Goal: Find specific page/section: Find specific page/section

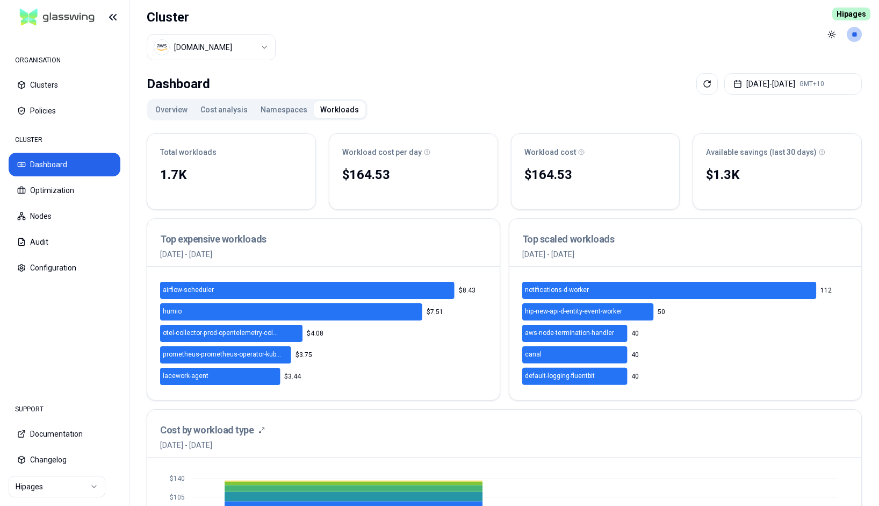
scroll to position [265, 0]
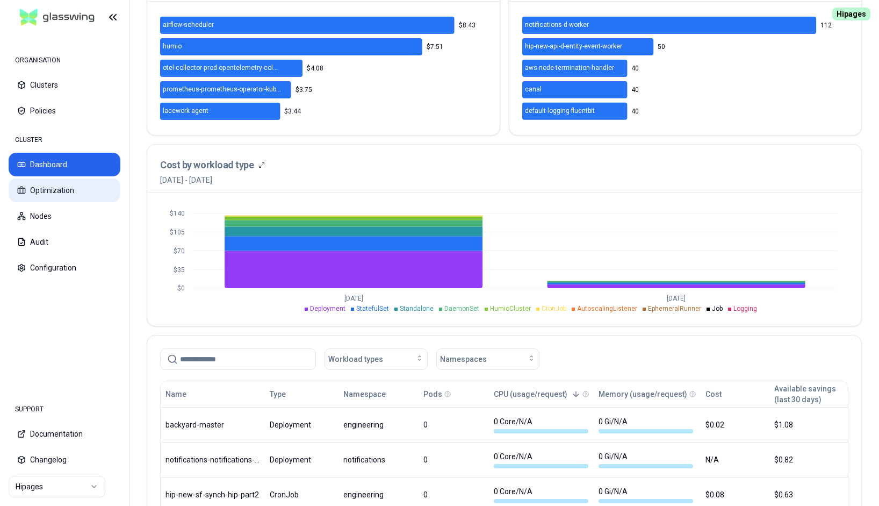
click at [47, 187] on button "Optimization" at bounding box center [65, 190] width 112 height 24
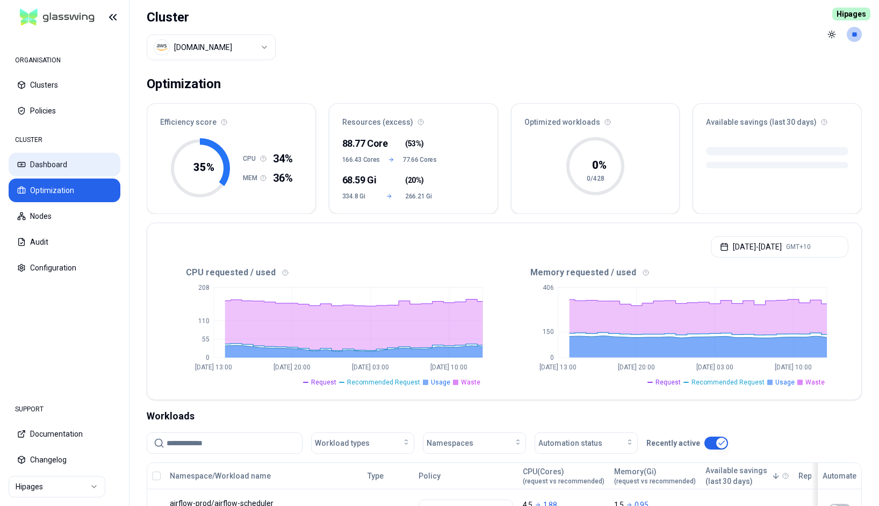
click at [58, 163] on button "Dashboard" at bounding box center [65, 165] width 112 height 24
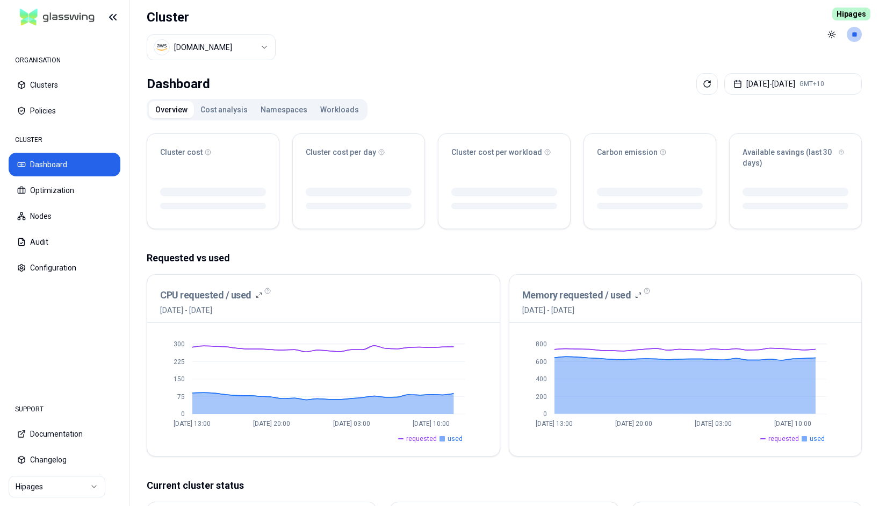
click at [327, 102] on button "Workloads" at bounding box center [340, 109] width 52 height 17
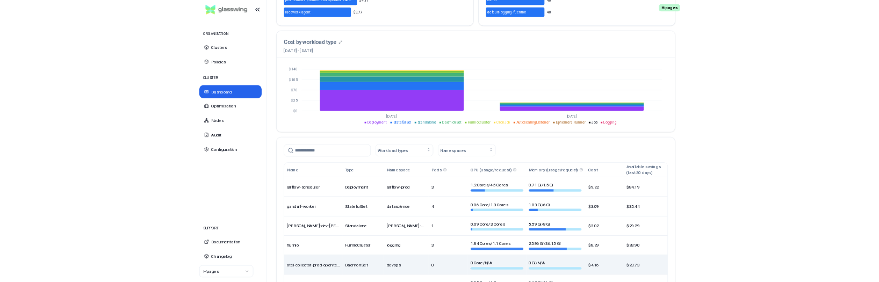
scroll to position [335, 0]
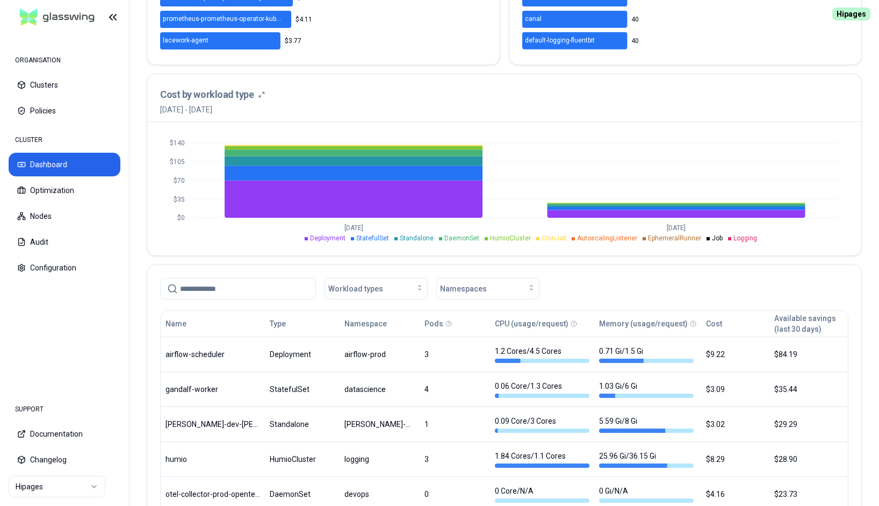
click at [208, 285] on input at bounding box center [244, 288] width 129 height 20
paste input "**********"
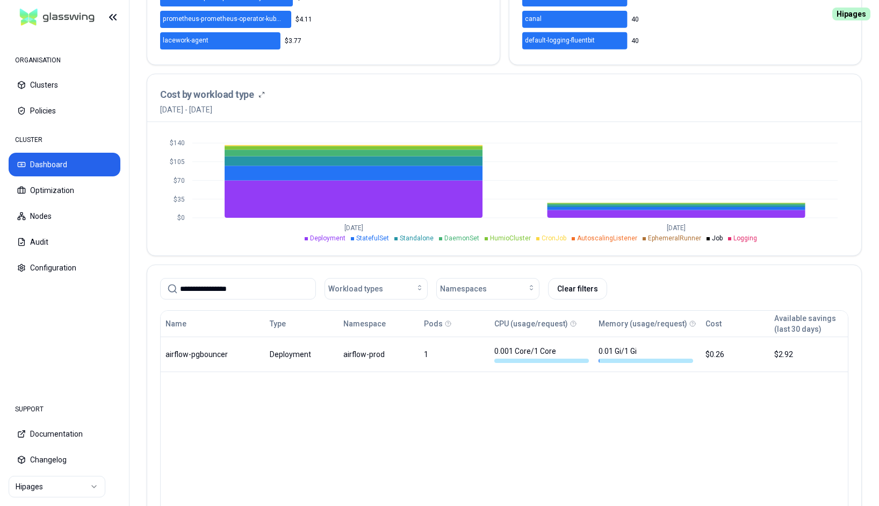
type input "**********"
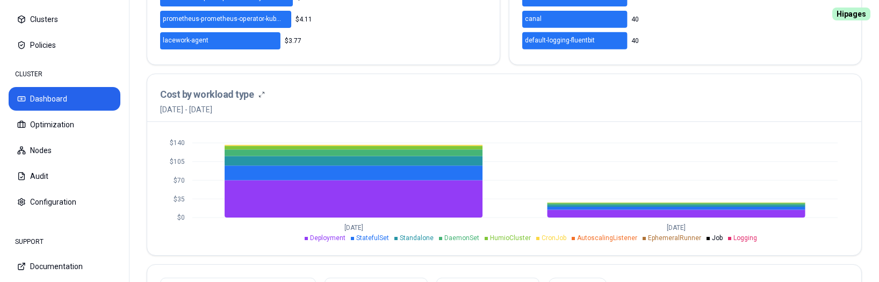
scroll to position [509, 0]
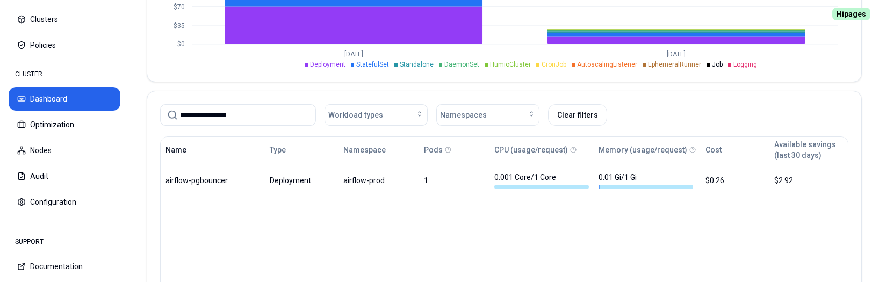
click at [183, 145] on button "Name" at bounding box center [176, 150] width 21 height 22
click at [283, 148] on button "Type" at bounding box center [278, 150] width 16 height 22
click at [360, 145] on button "Namespace" at bounding box center [364, 150] width 42 height 22
click at [431, 146] on button "Pods" at bounding box center [433, 150] width 19 height 22
click at [526, 144] on button "CPU (usage/request)" at bounding box center [533, 150] width 74 height 22
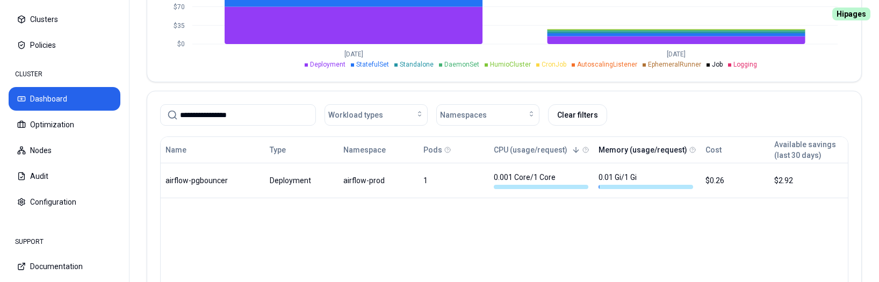
click at [628, 145] on button "Memory (usage/request)" at bounding box center [643, 150] width 89 height 22
click at [717, 146] on button "Cost" at bounding box center [720, 150] width 16 height 22
click at [801, 147] on button "Available savings (last 30 days)" at bounding box center [806, 150] width 62 height 22
